Goal: Task Accomplishment & Management: Complete application form

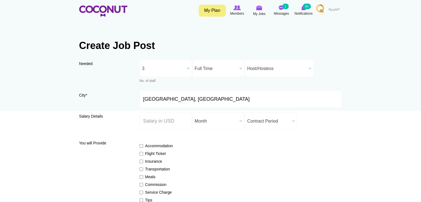
drag, startPoint x: 189, startPoint y: 67, endPoint x: 184, endPoint y: 80, distance: 14.3
click at [189, 67] on b at bounding box center [188, 68] width 7 height 17
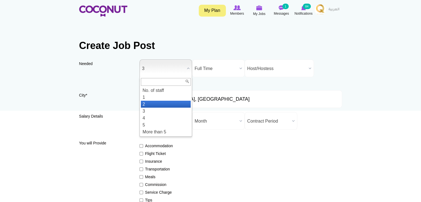
click at [148, 104] on li "2" at bounding box center [166, 104] width 50 height 7
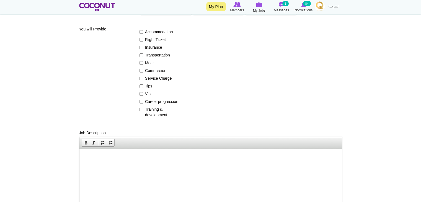
scroll to position [194, 0]
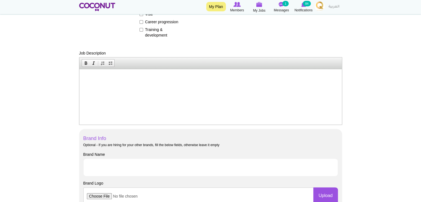
click at [115, 86] on html at bounding box center [210, 77] width 262 height 17
click at [128, 83] on html at bounding box center [210, 77] width 262 height 17
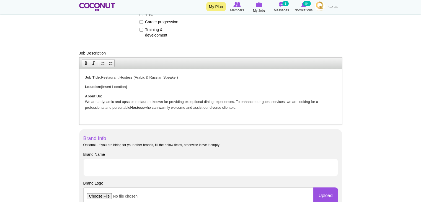
click at [246, 108] on p "About Us: We are a dynamic and upscale restaurant known for providing exception…" at bounding box center [210, 101] width 251 height 17
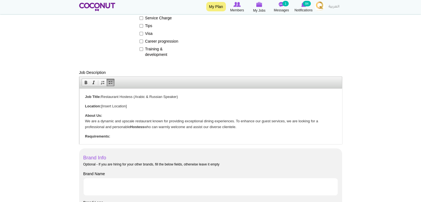
scroll to position [166, 0]
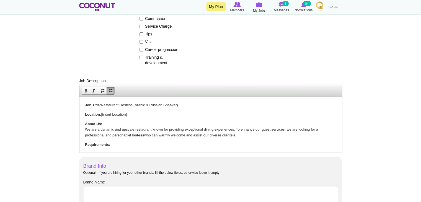
drag, startPoint x: 134, startPoint y: 115, endPoint x: 102, endPoint y: 114, distance: 32.7
click at [102, 114] on p "Location: [Insert Location]" at bounding box center [210, 114] width 251 height 6
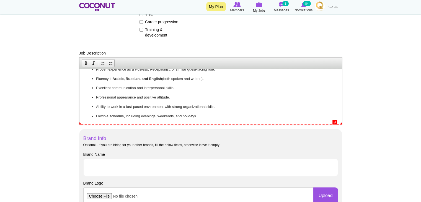
scroll to position [249, 0]
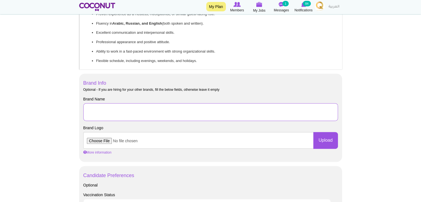
click at [142, 113] on input "Brand Name" at bounding box center [210, 112] width 254 height 18
type input "Huqqabaz"
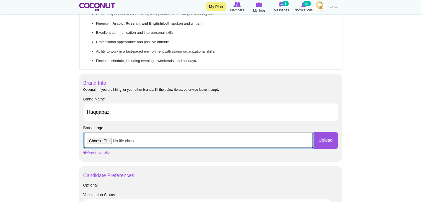
click at [106, 141] on input "file" at bounding box center [198, 140] width 230 height 17
click at [97, 141] on input "file" at bounding box center [198, 140] width 230 height 17
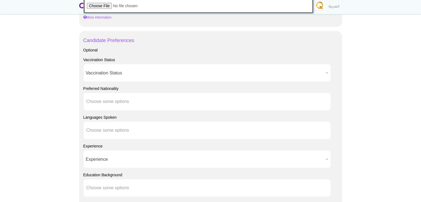
scroll to position [387, 0]
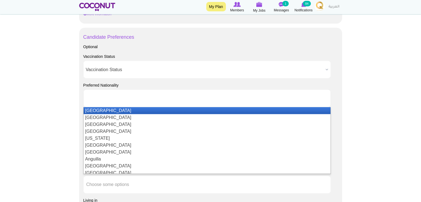
click at [141, 101] on ul at bounding box center [206, 98] width 247 height 18
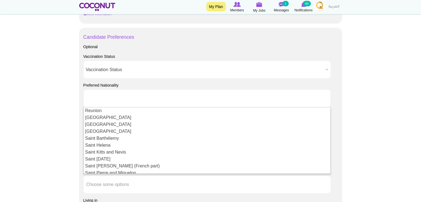
scroll to position [1217, 0]
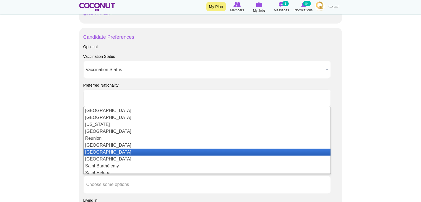
click at [109, 153] on li "Russia" at bounding box center [207, 152] width 247 height 7
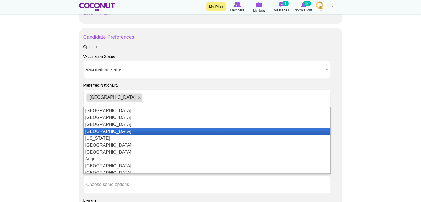
scroll to position [28, 0]
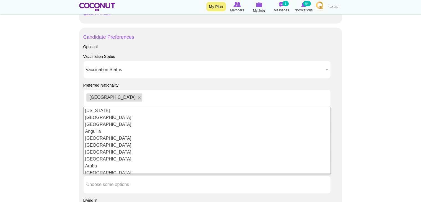
click at [143, 95] on ul "Russia" at bounding box center [206, 98] width 247 height 18
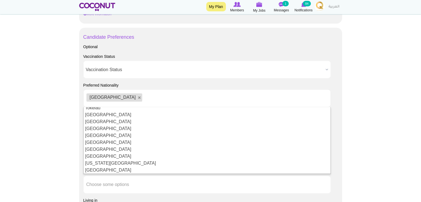
scroll to position [1607, 0]
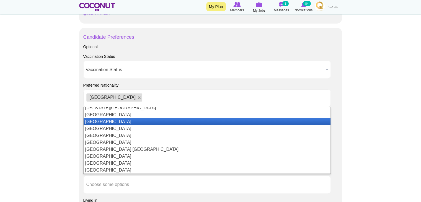
click at [95, 122] on li "Ukraine" at bounding box center [207, 121] width 247 height 7
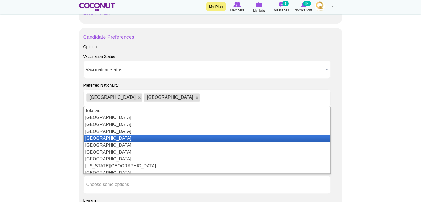
scroll to position [1577, 0]
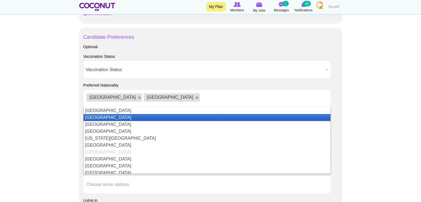
click at [102, 118] on li "Turkmenistan" at bounding box center [207, 117] width 247 height 7
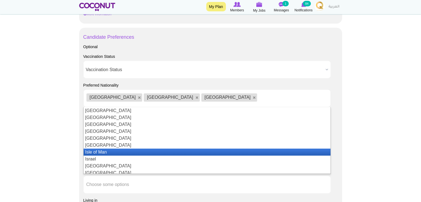
scroll to position [775, 0]
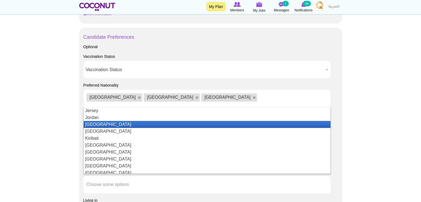
click at [133, 123] on li "Kazakhstan" at bounding box center [207, 124] width 247 height 7
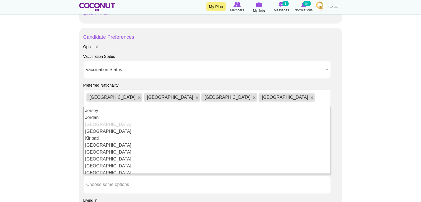
scroll to position [0, 0]
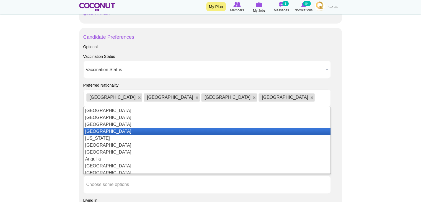
click at [185, 130] on li "[GEOGRAPHIC_DATA]" at bounding box center [207, 131] width 247 height 7
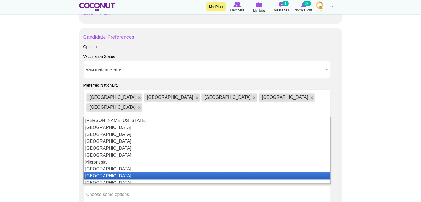
scroll to position [968, 0]
click at [144, 172] on li "[GEOGRAPHIC_DATA]" at bounding box center [207, 175] width 247 height 7
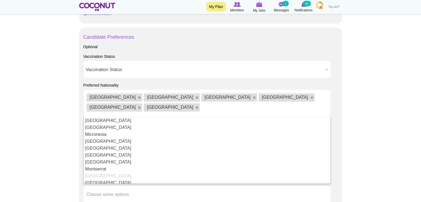
scroll to position [0, 0]
click at [289, 95] on ul "Russia Ukraine Turkmenistan Kazakhstan Algeria Morocco" at bounding box center [206, 103] width 247 height 28
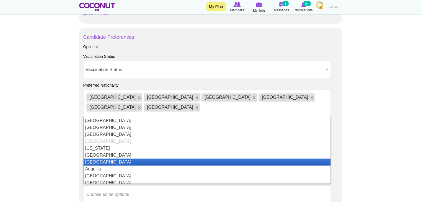
scroll to position [3, 0]
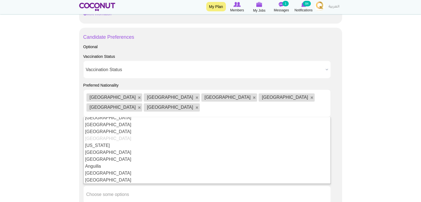
click at [362, 162] on body "Toggle navigation My Plan Members My Jobs Post a Job Messages 1 Notifications 8…" at bounding box center [210, 15] width 421 height 804
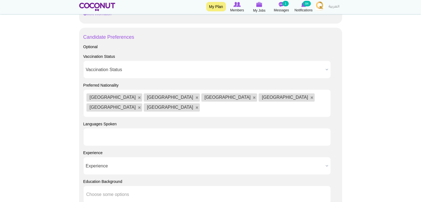
click at [143, 128] on ul at bounding box center [206, 137] width 247 height 18
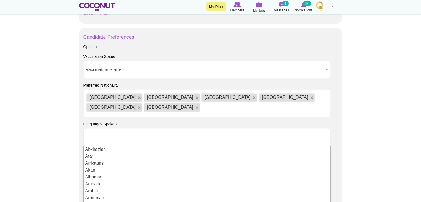
scroll to position [28, 0]
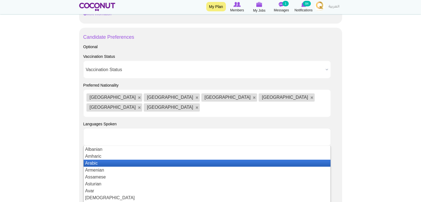
click at [103, 160] on li "Arabic" at bounding box center [207, 163] width 247 height 7
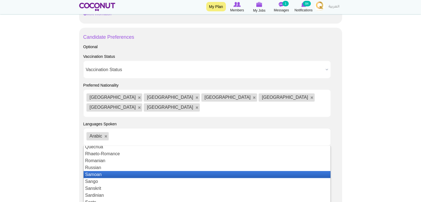
scroll to position [881, 0]
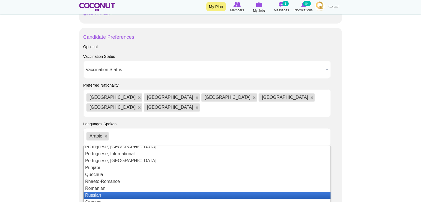
click at [123, 192] on li "Russian" at bounding box center [207, 195] width 247 height 7
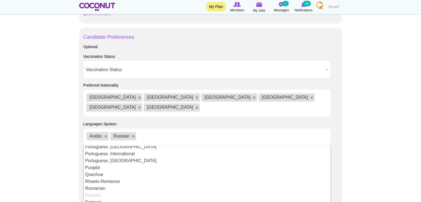
scroll to position [0, 0]
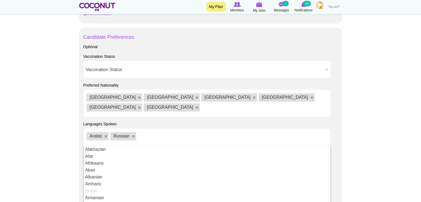
click at [159, 128] on ul "Arabic Russian" at bounding box center [206, 137] width 247 height 18
click at [368, 142] on body "Toggle navigation My Plan Members My Jobs Post a Job Messages 1 Notifications 8…" at bounding box center [210, 15] width 421 height 804
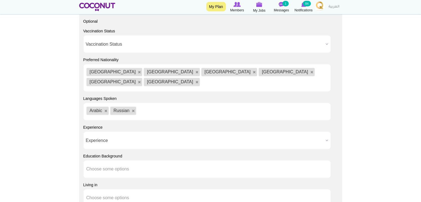
scroll to position [443, 0]
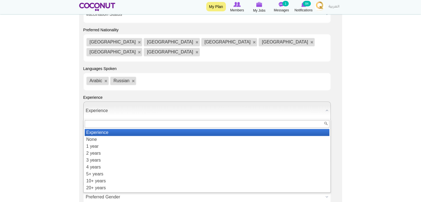
click at [201, 102] on span "Experience" at bounding box center [204, 111] width 237 height 18
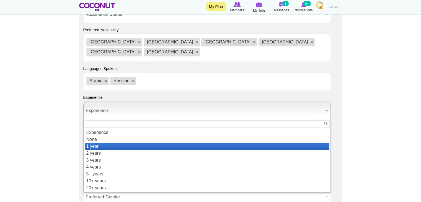
click at [103, 143] on li "1 year" at bounding box center [207, 146] width 245 height 7
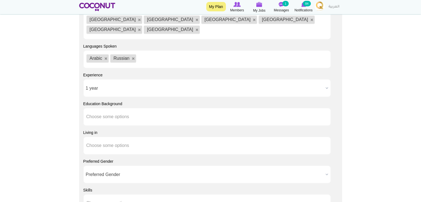
scroll to position [498, 0]
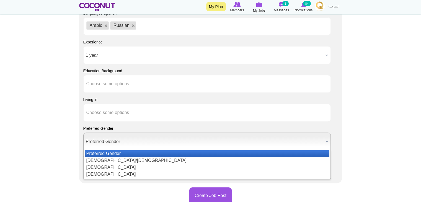
click at [131, 133] on span "Preferred Gender" at bounding box center [204, 142] width 237 height 18
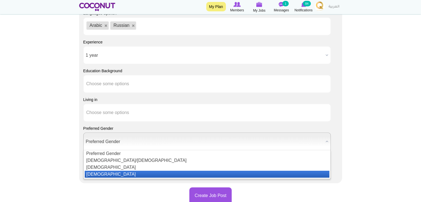
drag, startPoint x: 103, startPoint y: 162, endPoint x: 106, endPoint y: 159, distance: 4.3
click at [103, 171] on li "[DEMOGRAPHIC_DATA]" at bounding box center [207, 174] width 245 height 7
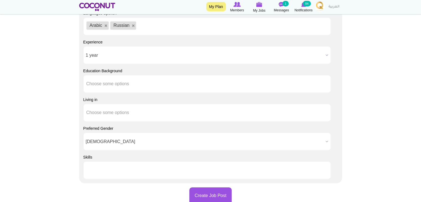
click at [112, 164] on li at bounding box center [111, 170] width 50 height 12
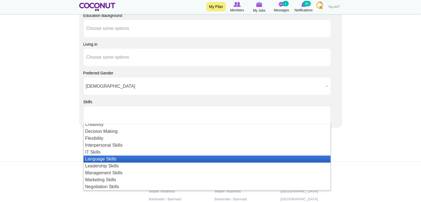
scroll to position [10, 0]
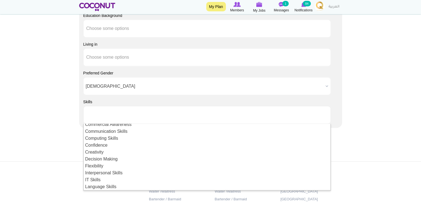
type input "Choose some options"
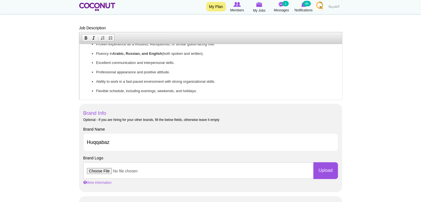
scroll to position [221, 0]
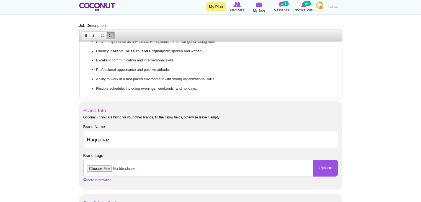
click at [211, 92] on html "Job Title: Restaurant Hostess (Arabic & Russian Speaker) Location: Dubai, UAE A…" at bounding box center [210, 40] width 262 height 113
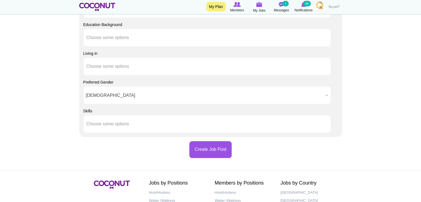
scroll to position [553, 0]
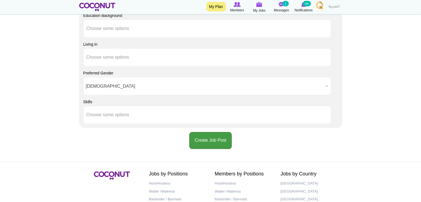
click at [197, 133] on button "Create Job Post" at bounding box center [210, 140] width 42 height 17
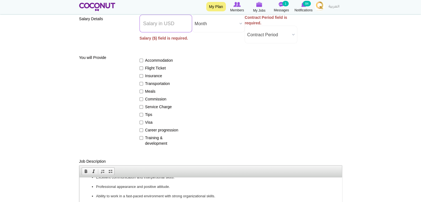
scroll to position [70, 0]
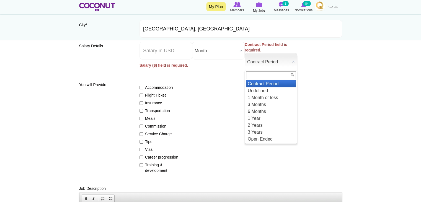
click at [290, 63] on b at bounding box center [293, 61] width 7 height 17
click at [262, 83] on li "Contract Period" at bounding box center [271, 83] width 50 height 7
click at [290, 60] on b at bounding box center [293, 61] width 7 height 17
click at [262, 90] on li "Undefined" at bounding box center [271, 90] width 50 height 7
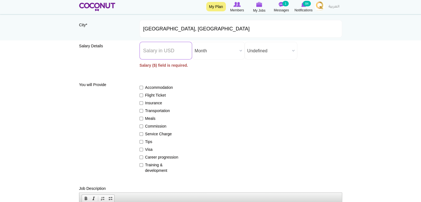
click at [158, 50] on input "Salary ($) *" at bounding box center [165, 51] width 53 height 18
click at [160, 49] on input "Salary ($) *" at bounding box center [165, 51] width 53 height 18
click at [182, 50] on input "Salary ($) *" at bounding box center [165, 51] width 53 height 18
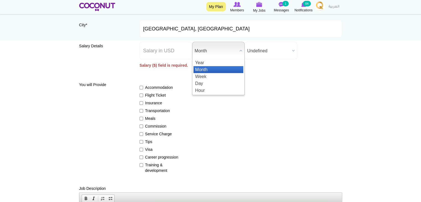
click at [223, 54] on span "Month" at bounding box center [215, 51] width 43 height 18
click at [221, 54] on span "Month" at bounding box center [215, 51] width 43 height 18
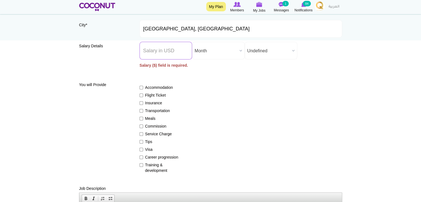
click at [163, 50] on input "Salary ($) *" at bounding box center [165, 51] width 53 height 18
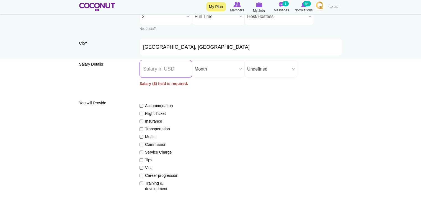
scroll to position [43, 0]
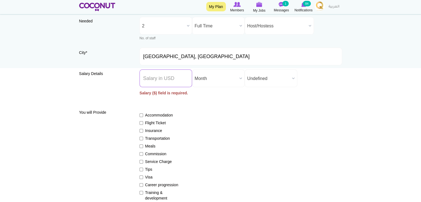
click at [181, 80] on input "Salary ($) *" at bounding box center [165, 78] width 53 height 18
click at [160, 77] on input "Salary ($) *" at bounding box center [165, 78] width 53 height 18
click at [162, 77] on input "Salary ($) *" at bounding box center [165, 78] width 53 height 18
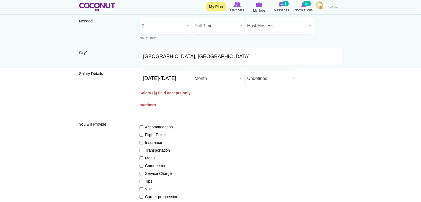
click at [233, 121] on div "Accommodation Flight Ticket Insurance Transportation Meals Commission Service C…" at bounding box center [240, 165] width 202 height 93
click at [155, 79] on input "1000-1600" at bounding box center [165, 78] width 53 height 18
click at [156, 77] on input "1000-1600" at bounding box center [165, 78] width 53 height 18
click at [172, 79] on input "1000-1600" at bounding box center [165, 78] width 53 height 18
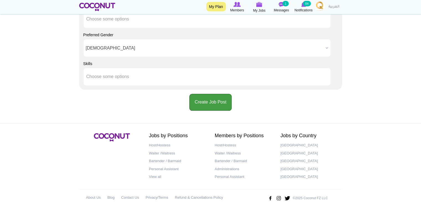
drag, startPoint x: 192, startPoint y: 89, endPoint x: 203, endPoint y: 92, distance: 11.7
click at [193, 94] on button "Create Job Post" at bounding box center [210, 102] width 42 height 17
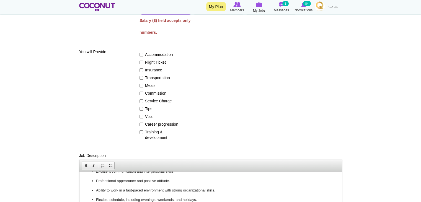
scroll to position [70, 0]
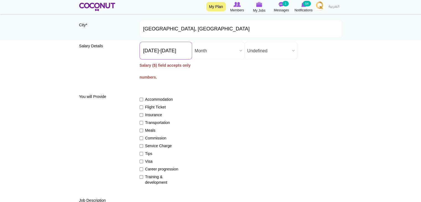
drag, startPoint x: 158, startPoint y: 49, endPoint x: 116, endPoint y: 39, distance: 43.4
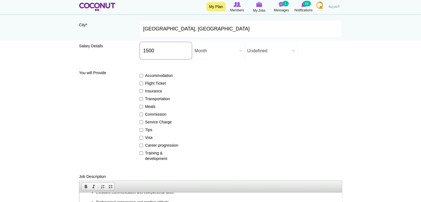
click at [144, 48] on input "1500" at bounding box center [165, 51] width 53 height 18
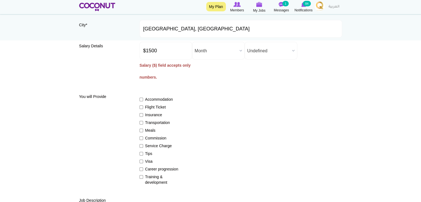
click at [163, 78] on label "Salary ($) field accepts only numbers." at bounding box center [165, 71] width 53 height 24
click at [163, 59] on input "$1500" at bounding box center [165, 51] width 53 height 18
click at [154, 75] on label "Salary ($) field accepts only numbers." at bounding box center [165, 71] width 53 height 24
click at [154, 59] on input "$1500" at bounding box center [165, 51] width 53 height 18
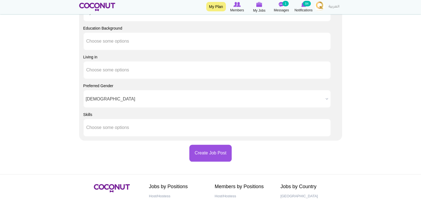
scroll to position [591, 0]
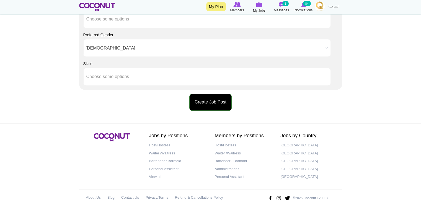
type input "1500"
click at [211, 98] on button "Create Job Post" at bounding box center [210, 102] width 42 height 17
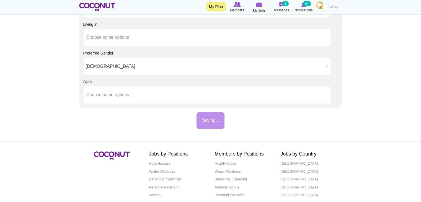
scroll to position [564, 0]
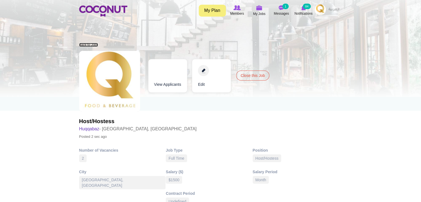
click at [86, 46] on link "Back to Jobs" at bounding box center [88, 45] width 19 height 4
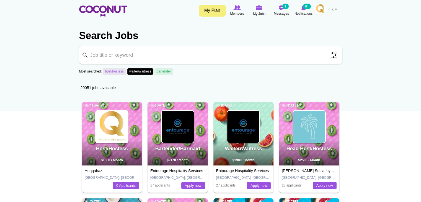
click at [142, 70] on link "waiter/waitress" at bounding box center [140, 71] width 26 height 7
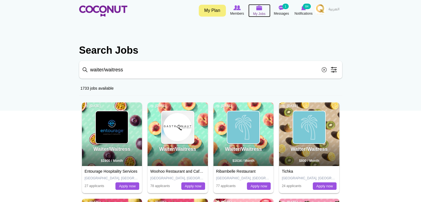
click at [255, 12] on span "My Jobs" at bounding box center [259, 14] width 12 height 6
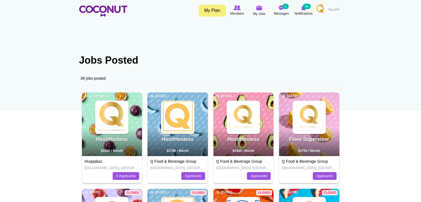
click at [319, 6] on img at bounding box center [320, 9] width 11 height 11
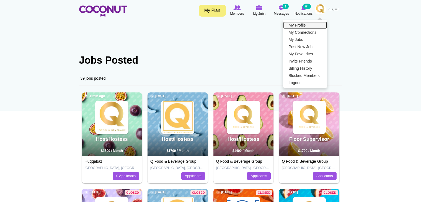
click at [304, 27] on link "My Profile" at bounding box center [305, 25] width 44 height 7
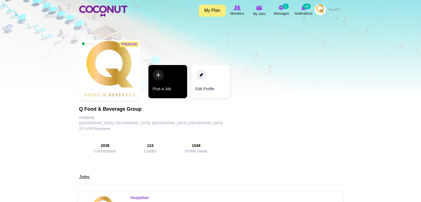
click at [162, 85] on link "Post a Job" at bounding box center [167, 81] width 39 height 33
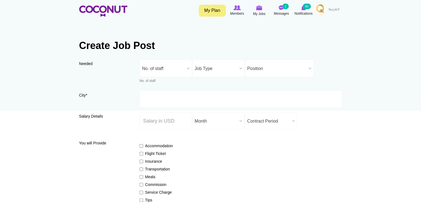
click at [187, 67] on b at bounding box center [188, 68] width 7 height 17
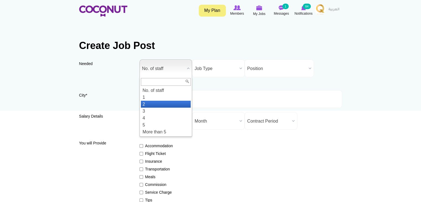
click at [155, 102] on li "2" at bounding box center [166, 104] width 50 height 7
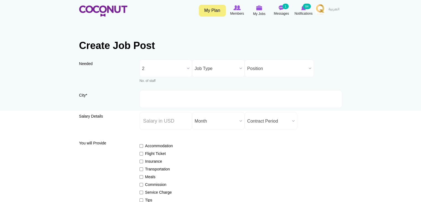
click at [284, 71] on span "Position" at bounding box center [276, 69] width 59 height 18
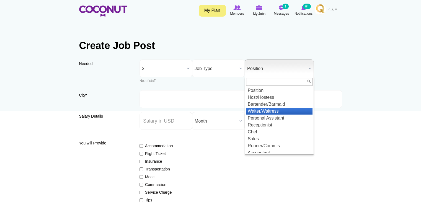
click at [275, 111] on li "Waiter/Waitress" at bounding box center [279, 111] width 66 height 7
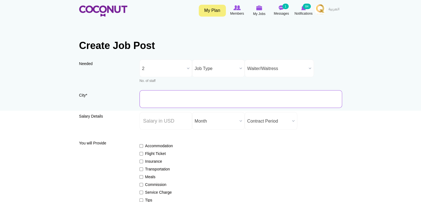
click at [154, 97] on input "City *" at bounding box center [240, 99] width 202 height 18
type input "[GEOGRAPHIC_DATA], [GEOGRAPHIC_DATA]"
click at [166, 94] on input "City *" at bounding box center [240, 99] width 202 height 18
type input "[GEOGRAPHIC_DATA], [GEOGRAPHIC_DATA]"
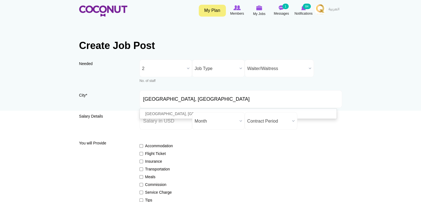
click at [255, 161] on div "Accommodation Flight Ticket Insurance Transportation Meals Commission Service C…" at bounding box center [240, 184] width 202 height 93
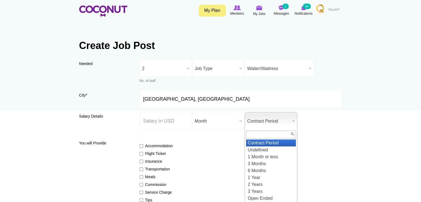
drag, startPoint x: 276, startPoint y: 118, endPoint x: 280, endPoint y: 132, distance: 14.0
click at [277, 119] on span "Contract Period" at bounding box center [268, 121] width 43 height 18
click at [264, 150] on li "Undefined" at bounding box center [271, 149] width 50 height 7
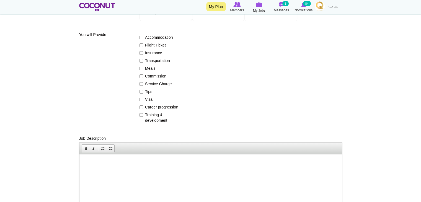
scroll to position [111, 0]
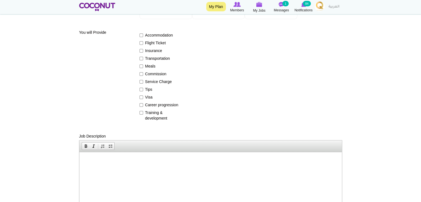
drag, startPoint x: 117, startPoint y: 164, endPoint x: 220, endPoint y: 296, distance: 167.8
click at [117, 164] on html at bounding box center [210, 160] width 262 height 17
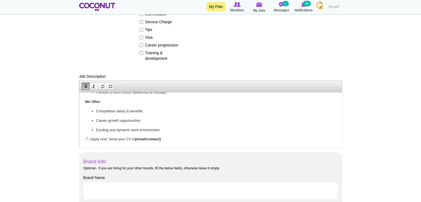
scroll to position [171, 0]
drag, startPoint x: 163, startPoint y: 138, endPoint x: 140, endPoint y: 139, distance: 23.3
click at [138, 138] on p "📩 Apply now: Send your CV to [email/contact]" at bounding box center [210, 138] width 251 height 6
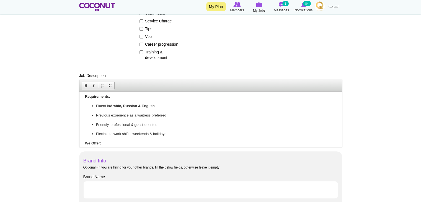
scroll to position [0, 0]
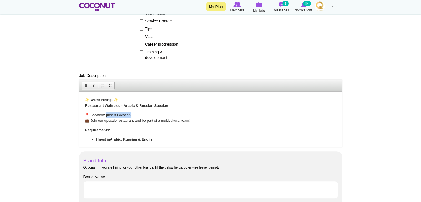
drag, startPoint x: 125, startPoint y: 115, endPoint x: 106, endPoint y: 113, distance: 18.9
click at [106, 113] on p "📍 Location: [Insert Location] 💼 Join our upscale restaurant and be part of a mu…" at bounding box center [210, 118] width 251 height 12
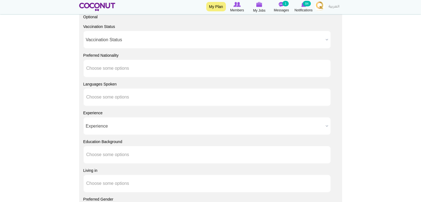
scroll to position [420, 0]
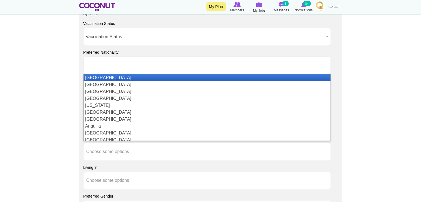
click at [129, 65] on input "text" at bounding box center [111, 65] width 50 height 5
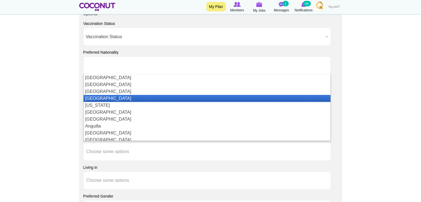
click at [110, 96] on li "[GEOGRAPHIC_DATA]" at bounding box center [207, 98] width 247 height 7
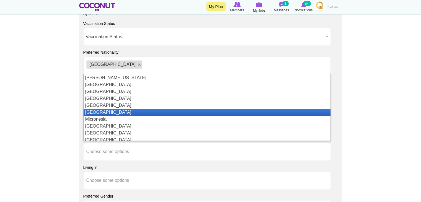
scroll to position [996, 0]
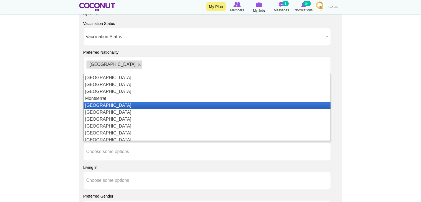
click at [113, 106] on li "[GEOGRAPHIC_DATA]" at bounding box center [207, 105] width 247 height 7
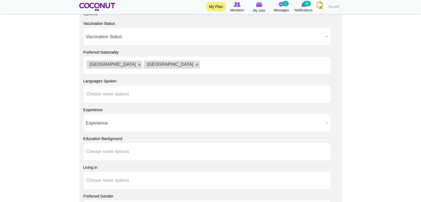
scroll to position [0, 0]
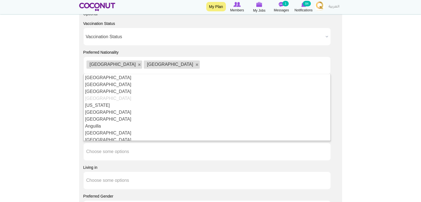
click at [148, 64] on ul "Algeria Morocco" at bounding box center [206, 65] width 247 height 18
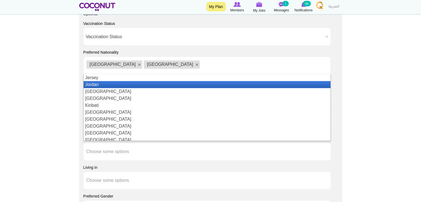
scroll to position [747, 0]
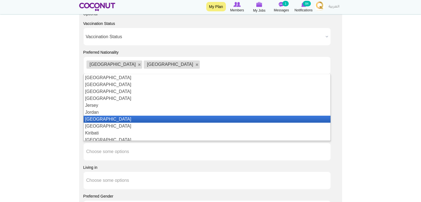
click at [114, 117] on li "Kazakhstan" at bounding box center [207, 119] width 247 height 7
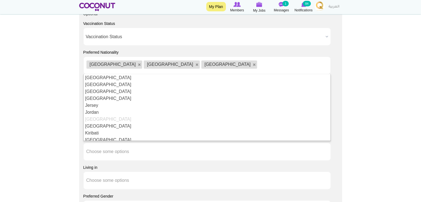
scroll to position [0, 0]
click at [195, 63] on ul "Algeria Morocco Kazakhstan" at bounding box center [206, 65] width 247 height 18
click at [258, 67] on input "text" at bounding box center [261, 65] width 7 height 5
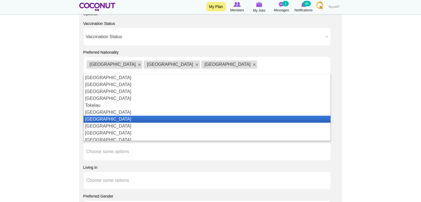
scroll to position [1549, 0]
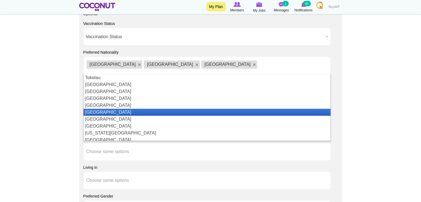
click at [127, 113] on li "Turkmenistan" at bounding box center [207, 112] width 247 height 7
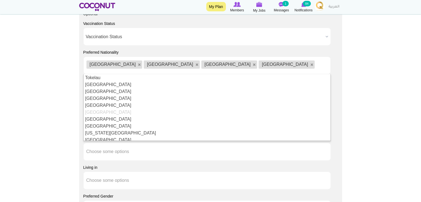
scroll to position [0, 0]
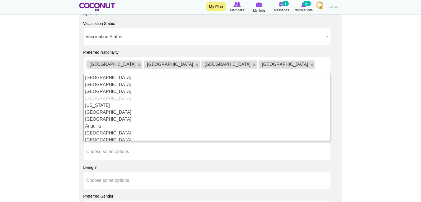
click at [220, 63] on ul "Algeria Morocco Kazakhstan Turkmenistan" at bounding box center [206, 65] width 247 height 18
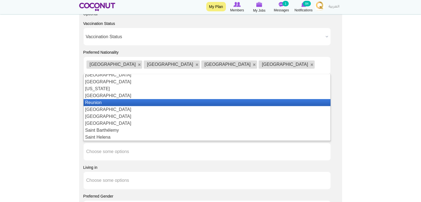
scroll to position [1248, 0]
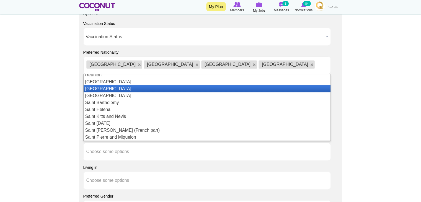
click at [137, 89] on li "Russia" at bounding box center [207, 88] width 247 height 7
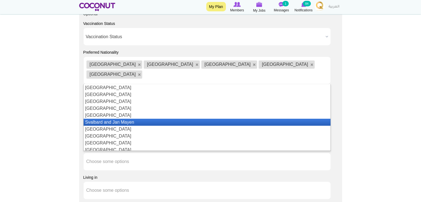
scroll to position [1604, 0]
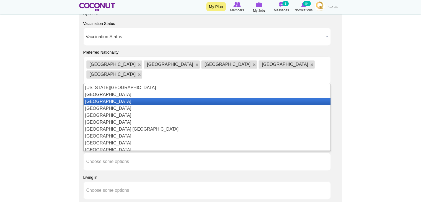
click at [110, 98] on li "Ukraine" at bounding box center [207, 101] width 247 height 7
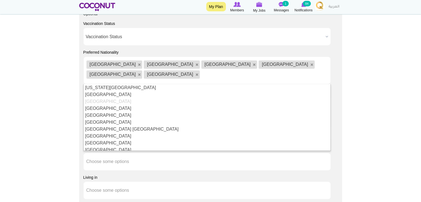
scroll to position [0, 0]
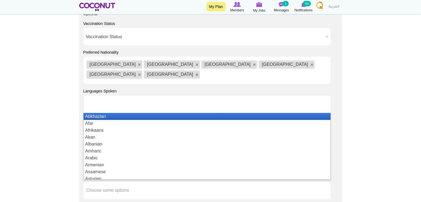
drag, startPoint x: 111, startPoint y: 93, endPoint x: 148, endPoint y: 121, distance: 46.6
click at [111, 102] on input "text" at bounding box center [111, 104] width 50 height 5
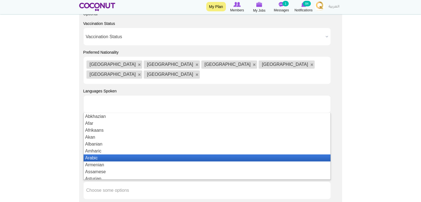
click at [103, 154] on li "Arabic" at bounding box center [207, 157] width 247 height 7
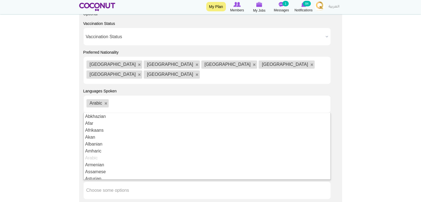
click at [150, 95] on ul "Arabic" at bounding box center [206, 104] width 247 height 18
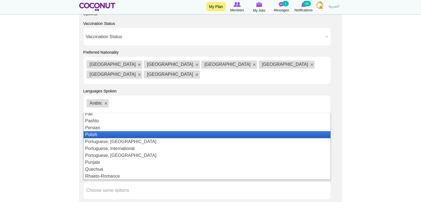
scroll to position [881, 0]
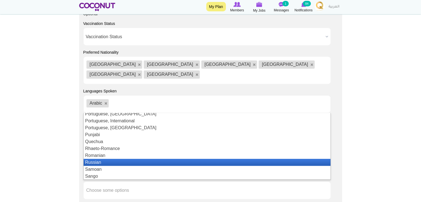
click at [111, 159] on li "Russian" at bounding box center [207, 162] width 247 height 7
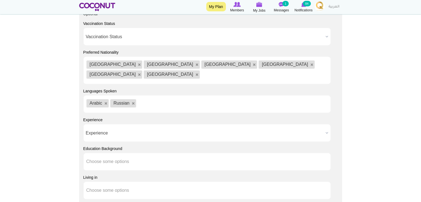
scroll to position [0, 0]
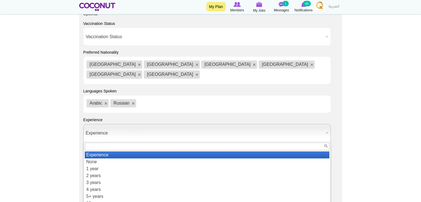
drag, startPoint x: 123, startPoint y: 119, endPoint x: 118, endPoint y: 140, distance: 21.7
click at [123, 124] on span "Experience" at bounding box center [204, 133] width 237 height 18
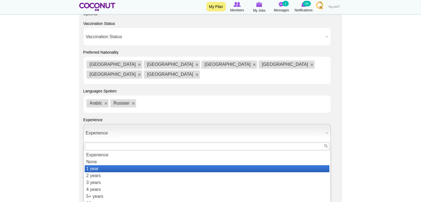
click at [97, 165] on li "1 year" at bounding box center [207, 168] width 245 height 7
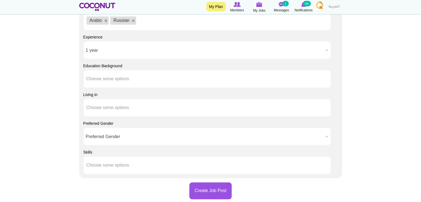
scroll to position [503, 0]
click at [129, 128] on span "Preferred Gender" at bounding box center [204, 137] width 237 height 18
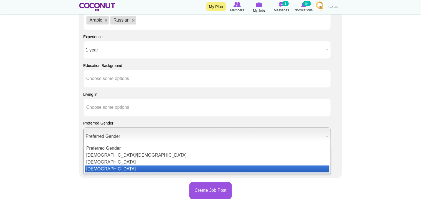
click at [100, 165] on li "[DEMOGRAPHIC_DATA]" at bounding box center [207, 168] width 245 height 7
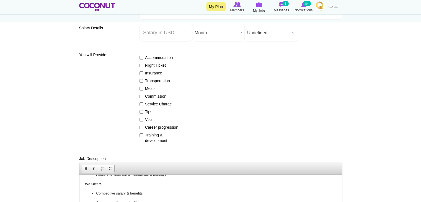
scroll to position [0, 0]
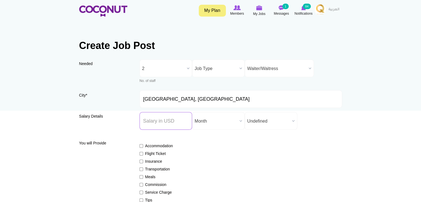
click at [164, 118] on input "Salary ($) *" at bounding box center [165, 121] width 53 height 18
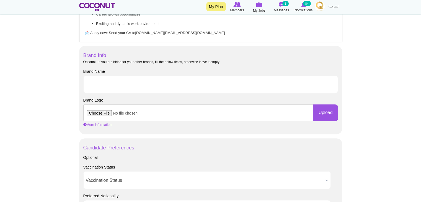
scroll to position [304, 0]
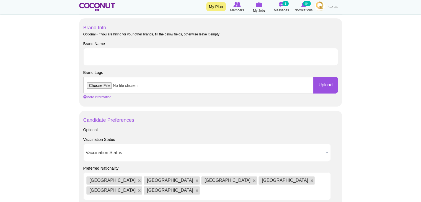
type input "1100"
click at [126, 53] on input "Brand Name" at bounding box center [210, 57] width 254 height 18
type input "Huqqabaz"
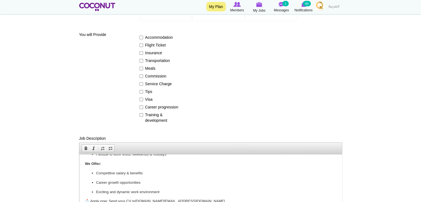
scroll to position [138, 0]
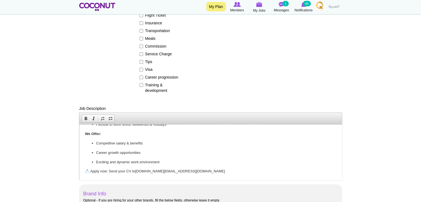
click at [198, 150] on p "Career growth opportunities" at bounding box center [210, 153] width 229 height 6
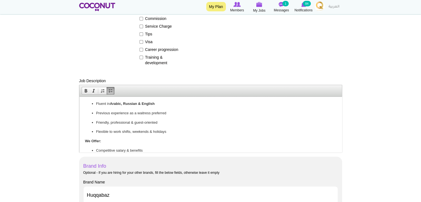
scroll to position [76, 0]
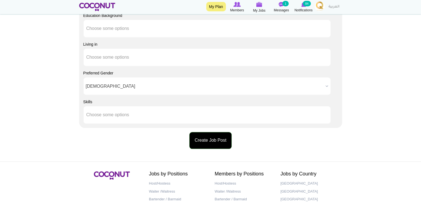
click at [200, 132] on button "Create Job Post" at bounding box center [210, 140] width 42 height 17
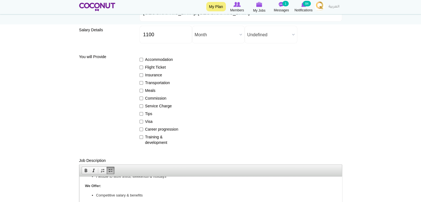
scroll to position [26, 0]
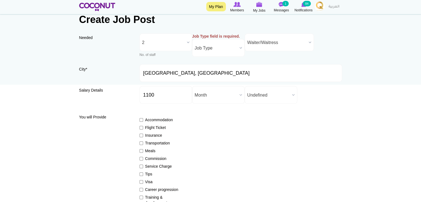
drag, startPoint x: 241, startPoint y: 38, endPoint x: 241, endPoint y: 42, distance: 4.2
click at [241, 40] on div "Job Type * Job Type Part Time / Full Time Full Time Part Time Job Type field is…" at bounding box center [218, 44] width 53 height 23
click at [239, 48] on b at bounding box center [240, 47] width 7 height 17
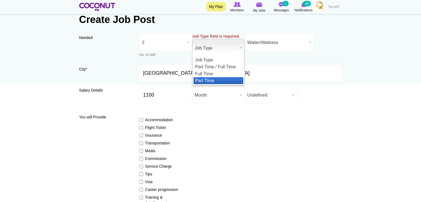
click at [212, 79] on li "Part Time" at bounding box center [218, 80] width 50 height 7
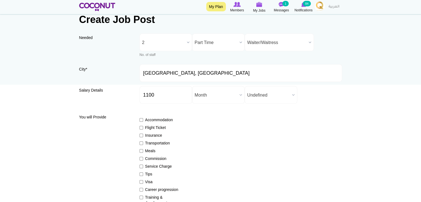
drag, startPoint x: 235, startPoint y: 41, endPoint x: 235, endPoint y: 47, distance: 6.1
click at [236, 41] on span "Part Time" at bounding box center [215, 43] width 43 height 18
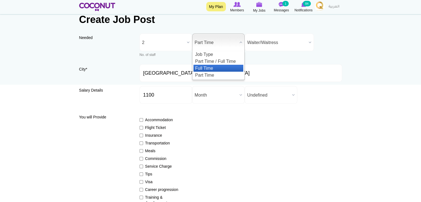
click at [208, 65] on li "Full Time" at bounding box center [218, 68] width 50 height 7
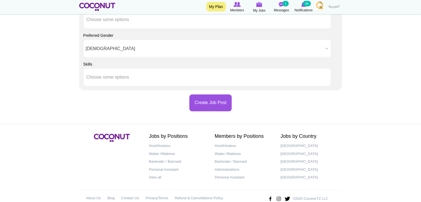
scroll to position [591, 0]
click at [211, 94] on button "Create Job Post" at bounding box center [210, 102] width 42 height 17
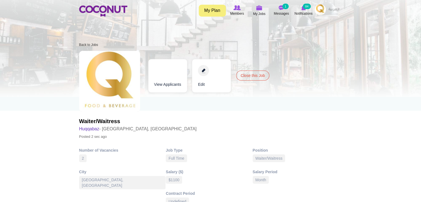
click at [319, 10] on img at bounding box center [320, 9] width 11 height 11
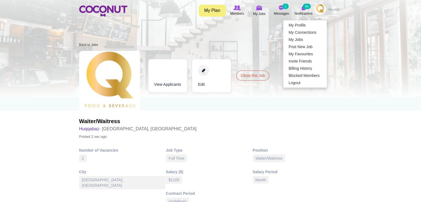
click at [310, 21] on ul "My Profile My Connections My Jobs Post New Job My Favourites Invite Friends Bil…" at bounding box center [305, 54] width 44 height 68
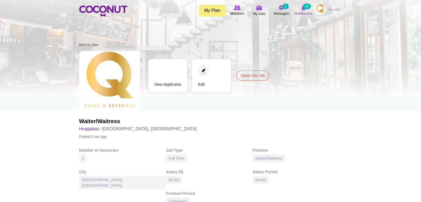
drag, startPoint x: 318, startPoint y: 9, endPoint x: 309, endPoint y: 15, distance: 10.7
click at [318, 9] on img at bounding box center [320, 9] width 11 height 11
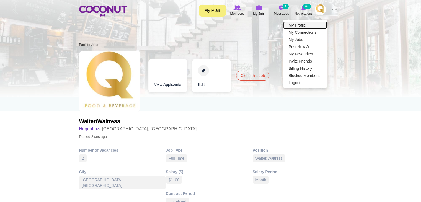
click at [299, 27] on link "My Profile" at bounding box center [305, 25] width 44 height 7
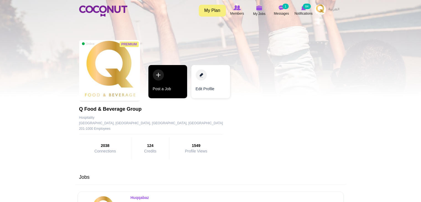
click at [172, 79] on link "Post a Job" at bounding box center [167, 81] width 39 height 33
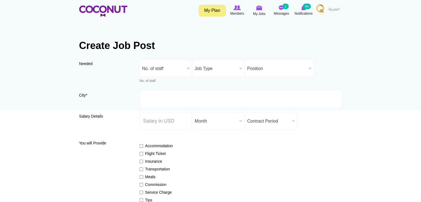
click at [188, 67] on b at bounding box center [188, 68] width 7 height 17
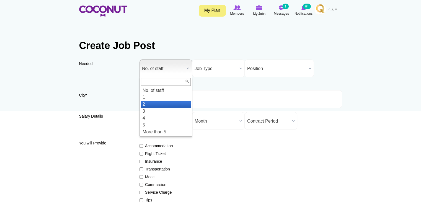
click at [154, 102] on li "2" at bounding box center [166, 104] width 50 height 7
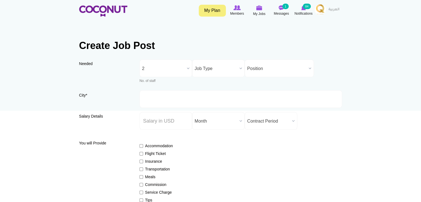
click at [215, 69] on span "Job Type" at bounding box center [215, 69] width 43 height 18
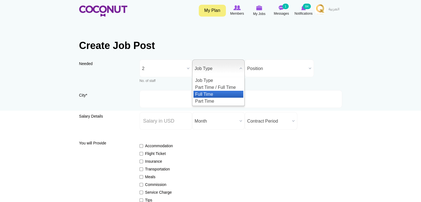
drag, startPoint x: 205, startPoint y: 92, endPoint x: 283, endPoint y: 84, distance: 78.4
click at [205, 93] on li "Full Time" at bounding box center [218, 94] width 50 height 7
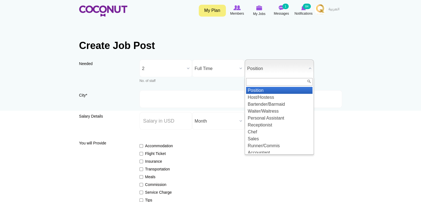
click at [292, 68] on span "Position" at bounding box center [276, 69] width 59 height 18
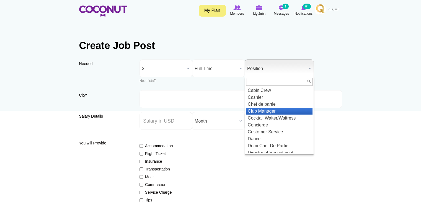
scroll to position [160, 0]
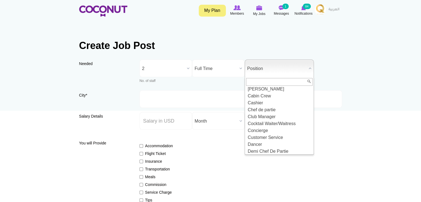
click at [259, 78] on input "text" at bounding box center [279, 82] width 66 height 8
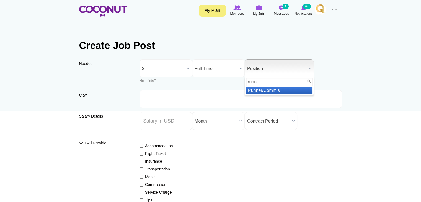
type input "runn"
click at [265, 93] on li "Runn er/Commis" at bounding box center [279, 90] width 66 height 7
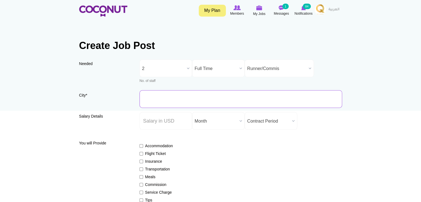
click at [156, 97] on input "City *" at bounding box center [240, 99] width 202 height 18
type input "[GEOGRAPHIC_DATA], [GEOGRAPHIC_DATA]"
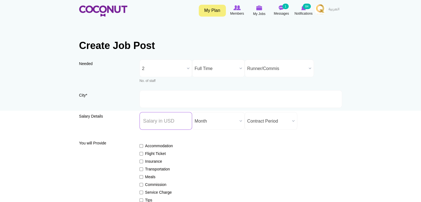
click at [175, 122] on input "Salary ($) *" at bounding box center [165, 121] width 53 height 18
type input "600"
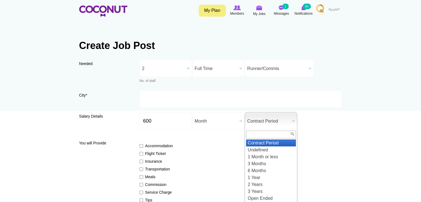
click at [279, 124] on span "Contract Period" at bounding box center [268, 121] width 43 height 18
click at [259, 150] on li "Undefined" at bounding box center [271, 149] width 50 height 7
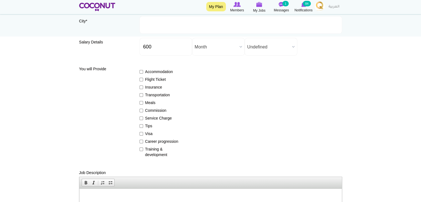
scroll to position [166, 0]
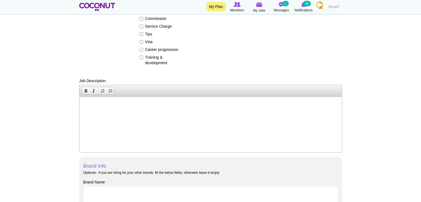
drag, startPoint x: 119, startPoint y: 112, endPoint x: 116, endPoint y: 112, distance: 3.1
click at [118, 112] on html at bounding box center [210, 105] width 262 height 17
click at [114, 107] on p at bounding box center [210, 105] width 251 height 6
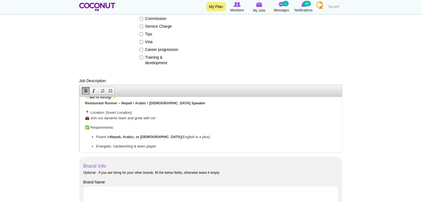
scroll to position [0, 0]
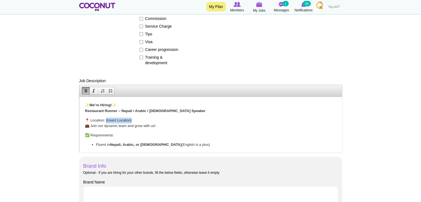
drag, startPoint x: 135, startPoint y: 121, endPoint x: 106, endPoint y: 118, distance: 29.2
click at [106, 118] on p "📍 Location: [Insert Location] 💼 Join our dynamic team and grow with us!" at bounding box center [210, 123] width 251 height 12
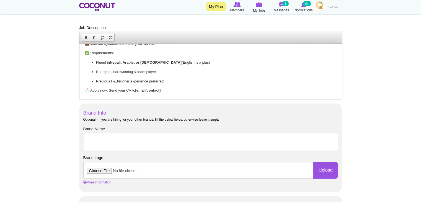
scroll to position [221, 0]
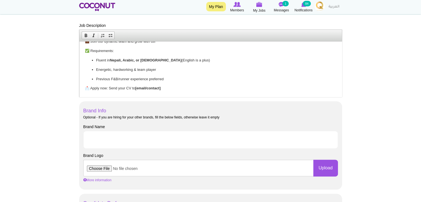
click at [166, 90] on p "📩 Apply now: Send your CV to [email/contact]" at bounding box center [210, 88] width 251 height 6
drag, startPoint x: 166, startPoint y: 89, endPoint x: 136, endPoint y: 89, distance: 29.3
click at [136, 89] on p "📩 Apply now: Send your CV to [email/contact]" at bounding box center [210, 88] width 251 height 6
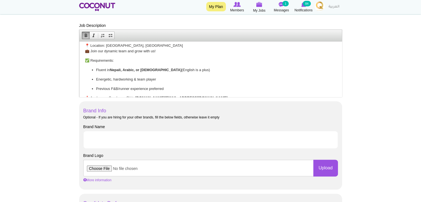
scroll to position [29, 0]
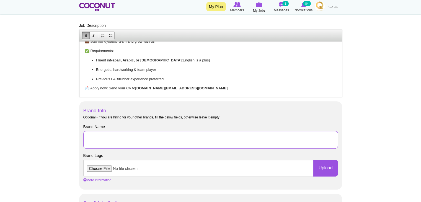
click at [129, 139] on input "Brand Name" at bounding box center [210, 140] width 254 height 18
type input "Huqqabaz"
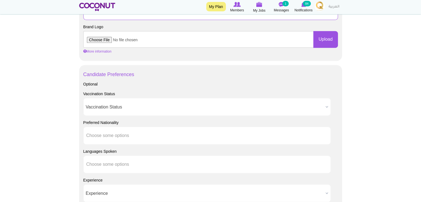
scroll to position [360, 0]
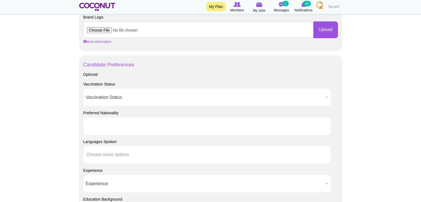
click at [135, 124] on input "text" at bounding box center [111, 125] width 50 height 5
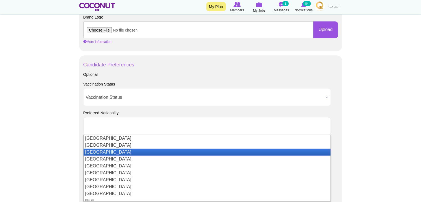
scroll to position [1023, 0]
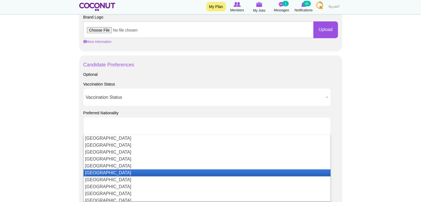
click at [95, 173] on li "[GEOGRAPHIC_DATA]" at bounding box center [207, 172] width 247 height 7
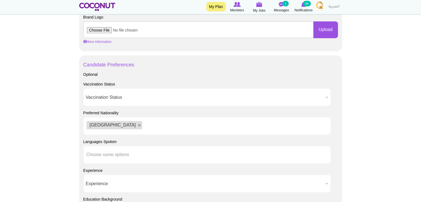
scroll to position [0, 0]
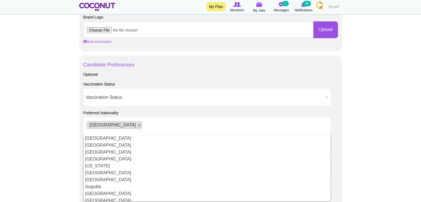
click at [133, 126] on ul "[GEOGRAPHIC_DATA]" at bounding box center [206, 126] width 247 height 18
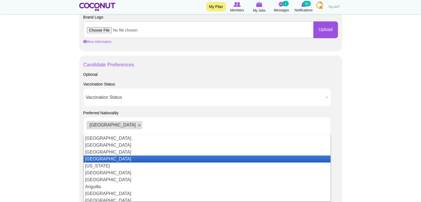
click at [105, 160] on li "[GEOGRAPHIC_DATA]" at bounding box center [207, 158] width 247 height 7
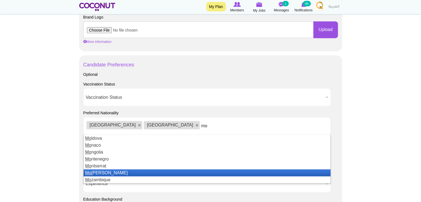
type input "mo"
click at [115, 172] on li "Mo rocco" at bounding box center [207, 172] width 247 height 7
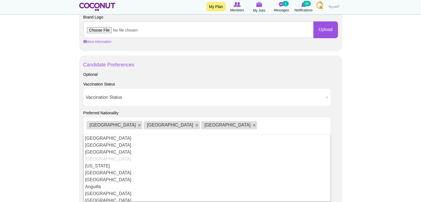
click at [179, 126] on ul "Nepal Algeria Morocco" at bounding box center [206, 126] width 247 height 18
click at [179, 125] on ul "Nepal Algeria Morocco" at bounding box center [206, 126] width 247 height 18
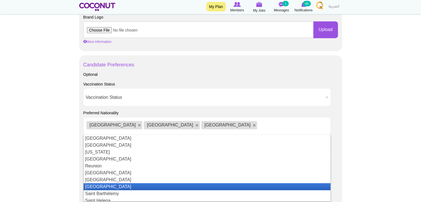
scroll to position [1189, 0]
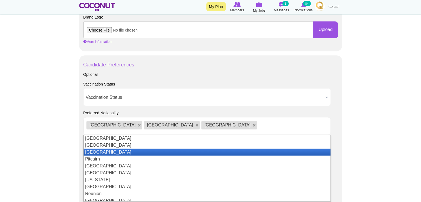
click at [119, 154] on li "[GEOGRAPHIC_DATA]" at bounding box center [207, 152] width 247 height 7
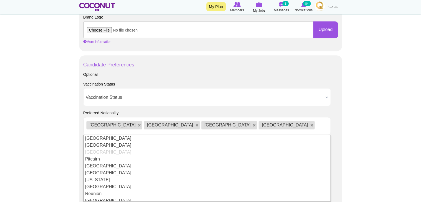
scroll to position [0, 0]
drag, startPoint x: 349, startPoint y: 142, endPoint x: 351, endPoint y: 146, distance: 4.4
click at [350, 144] on body "Toggle navigation My Plan Members My Jobs Post a Job Messages 1 Notifications 8…" at bounding box center [210, 37] width 421 height 794
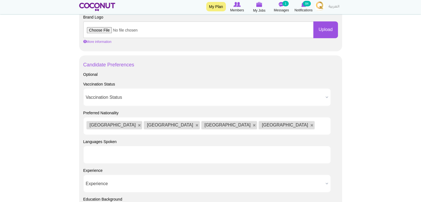
click at [116, 157] on input "text" at bounding box center [111, 154] width 50 height 5
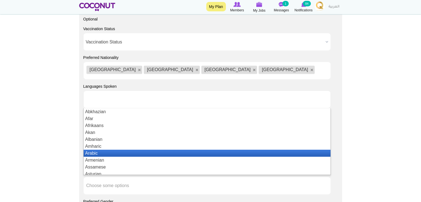
click at [103, 156] on li "Arabic" at bounding box center [207, 153] width 247 height 7
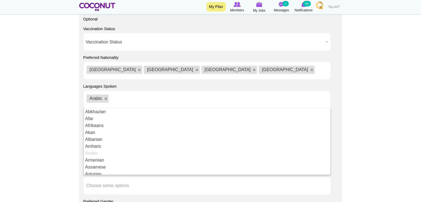
click at [121, 101] on ul "Arabic" at bounding box center [206, 99] width 247 height 18
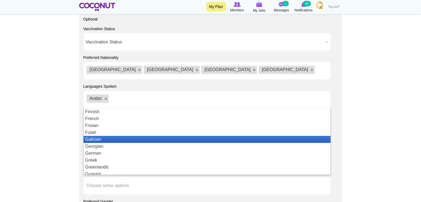
scroll to position [304, 0]
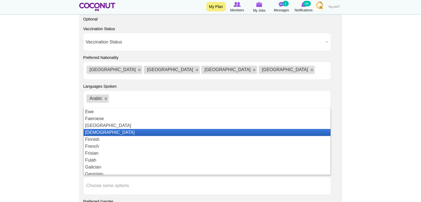
click at [134, 134] on li "[DEMOGRAPHIC_DATA]" at bounding box center [207, 132] width 247 height 7
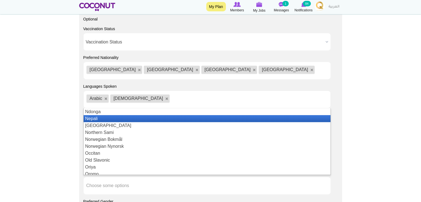
scroll to position [747, 0]
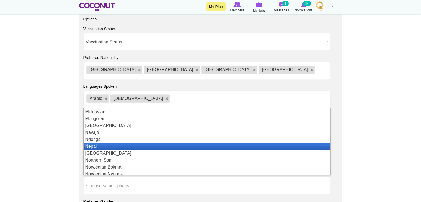
click at [103, 147] on li "Nepali" at bounding box center [207, 146] width 247 height 7
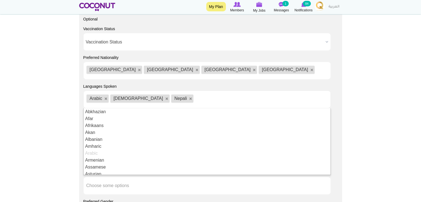
drag, startPoint x: 360, startPoint y: 131, endPoint x: 344, endPoint y: 137, distance: 17.3
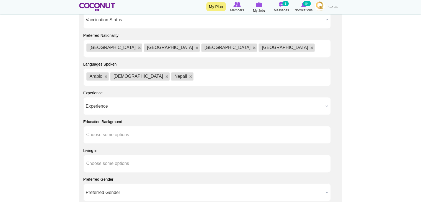
scroll to position [470, 0]
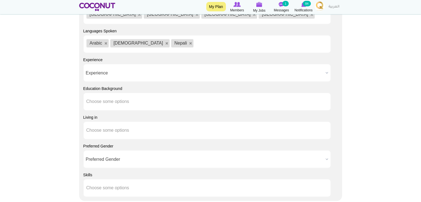
click at [112, 76] on span "Experience" at bounding box center [204, 73] width 237 height 18
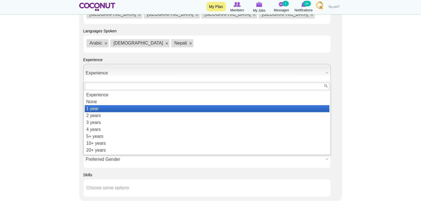
click at [93, 108] on li "1 year" at bounding box center [207, 108] width 245 height 7
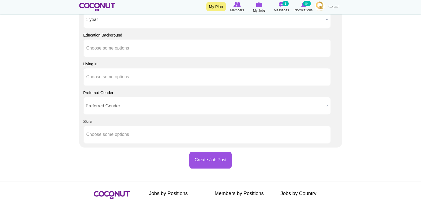
scroll to position [526, 0]
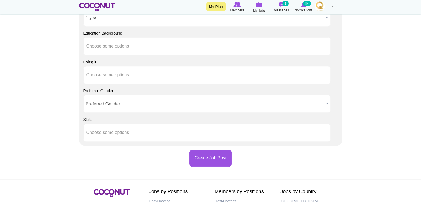
click at [110, 104] on span "Preferred Gender" at bounding box center [204, 104] width 237 height 18
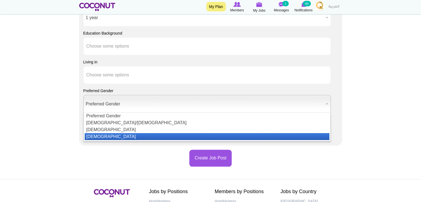
click at [97, 137] on li "[DEMOGRAPHIC_DATA]" at bounding box center [207, 136] width 245 height 7
click at [118, 105] on span "[DEMOGRAPHIC_DATA]" at bounding box center [204, 104] width 237 height 18
click at [101, 138] on li "[DEMOGRAPHIC_DATA]" at bounding box center [207, 136] width 245 height 7
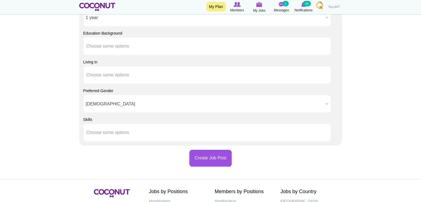
drag, startPoint x: 109, startPoint y: 102, endPoint x: 108, endPoint y: 107, distance: 5.3
click at [110, 105] on span "[DEMOGRAPHIC_DATA]" at bounding box center [204, 104] width 237 height 18
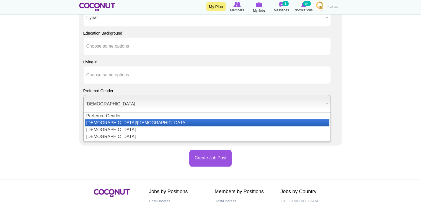
click at [98, 122] on li "Male/Female" at bounding box center [207, 122] width 245 height 7
drag, startPoint x: 108, startPoint y: 106, endPoint x: 104, endPoint y: 116, distance: 10.3
click at [108, 107] on span "Male/Female" at bounding box center [204, 104] width 237 height 18
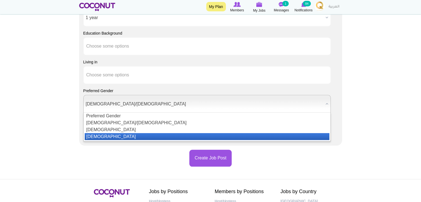
click at [94, 136] on li "[DEMOGRAPHIC_DATA]" at bounding box center [207, 136] width 245 height 7
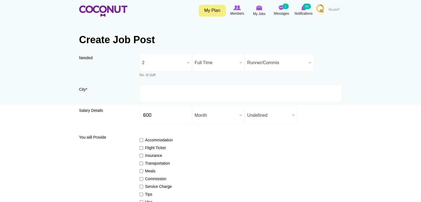
scroll to position [0, 0]
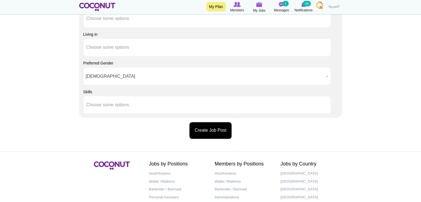
click at [209, 131] on button "Create Job Post" at bounding box center [210, 130] width 42 height 17
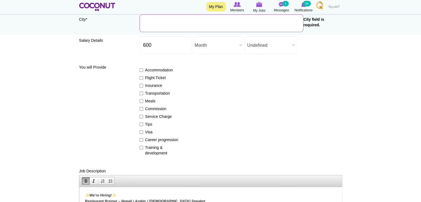
scroll to position [48, 0]
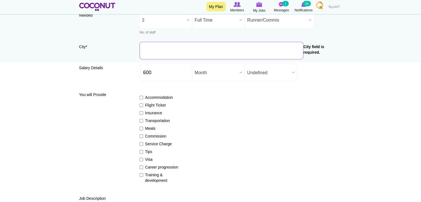
click at [176, 50] on input "City *" at bounding box center [221, 51] width 164 height 18
type input "[GEOGRAPHIC_DATA], [GEOGRAPHIC_DATA]"
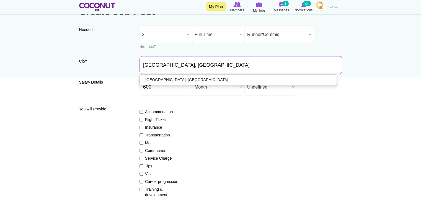
scroll to position [21, 0]
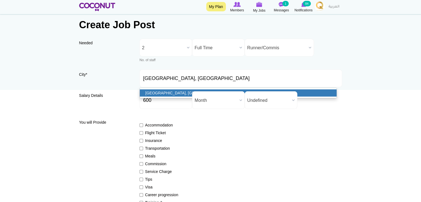
click at [165, 92] on link "[GEOGRAPHIC_DATA], [GEOGRAPHIC_DATA]" at bounding box center [238, 92] width 197 height 7
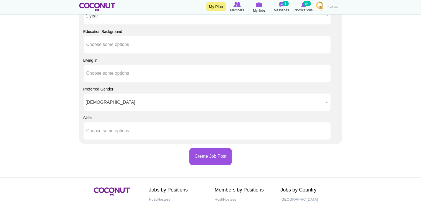
scroll to position [553, 0]
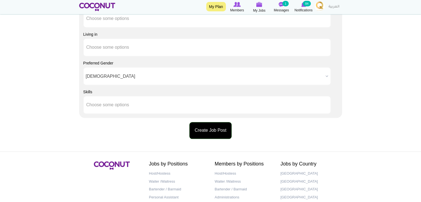
click at [205, 124] on button "Create Job Post" at bounding box center [210, 130] width 42 height 17
